Goal: Navigation & Orientation: Find specific page/section

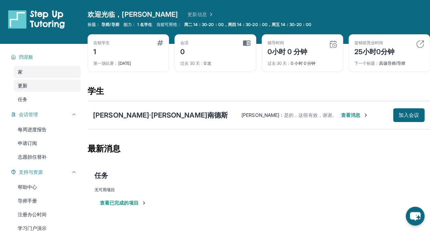
click at [41, 88] on link "更新" at bounding box center [47, 85] width 67 height 12
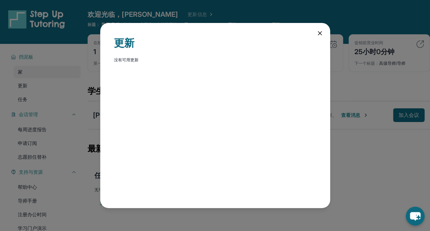
click at [318, 33] on icon at bounding box center [320, 33] width 7 height 7
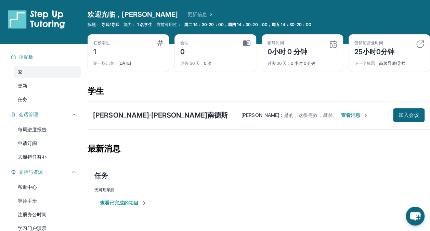
click at [37, 73] on link "家" at bounding box center [47, 72] width 67 height 12
click at [35, 99] on link "任务" at bounding box center [47, 99] width 67 height 12
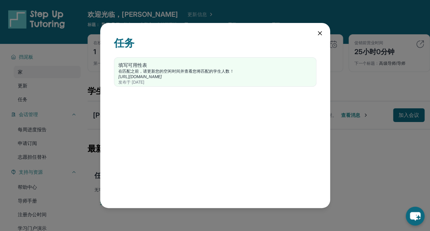
click at [318, 34] on icon at bounding box center [320, 33] width 7 height 7
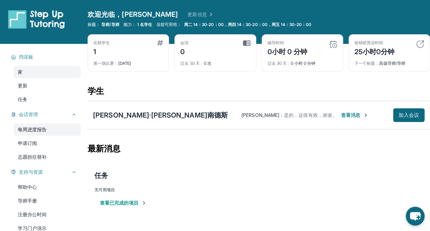
click at [38, 133] on link "每周进度报告" at bounding box center [47, 129] width 67 height 12
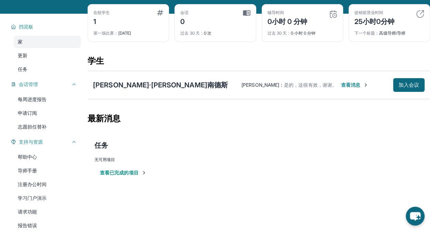
scroll to position [65, 0]
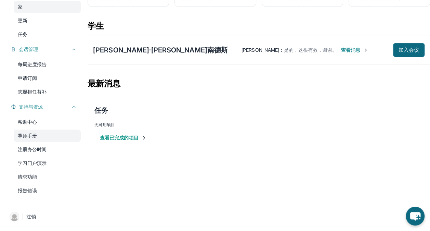
click at [32, 133] on link "导师手册" at bounding box center [47, 135] width 67 height 12
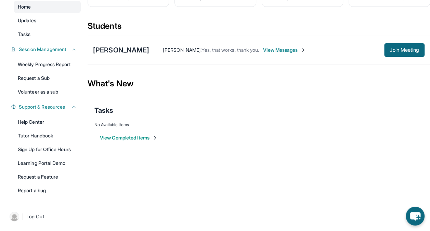
scroll to position [0, 0]
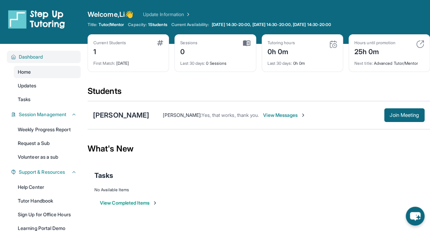
click at [25, 59] on span "Dashboard" at bounding box center [31, 56] width 24 height 7
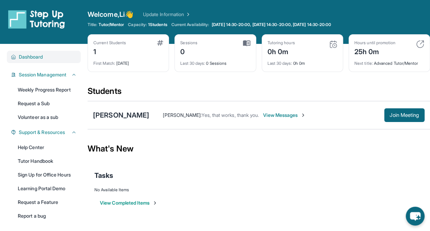
click at [25, 59] on span "Dashboard" at bounding box center [31, 56] width 24 height 7
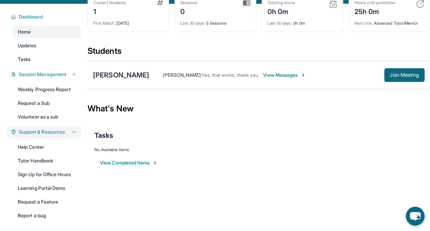
scroll to position [65, 0]
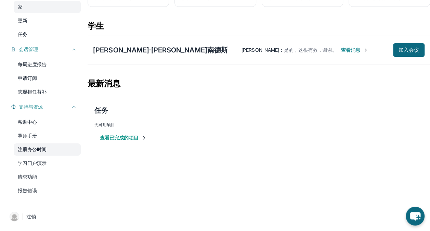
click at [42, 148] on link "注册办公时间" at bounding box center [47, 149] width 67 height 12
click at [43, 164] on link "学习门户演示" at bounding box center [47, 163] width 67 height 12
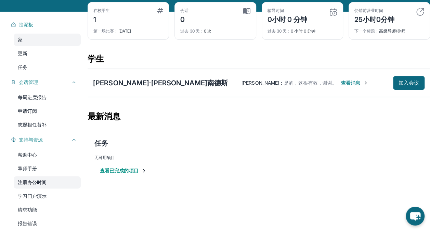
scroll to position [0, 0]
